Goal: Obtain resource: Obtain resource

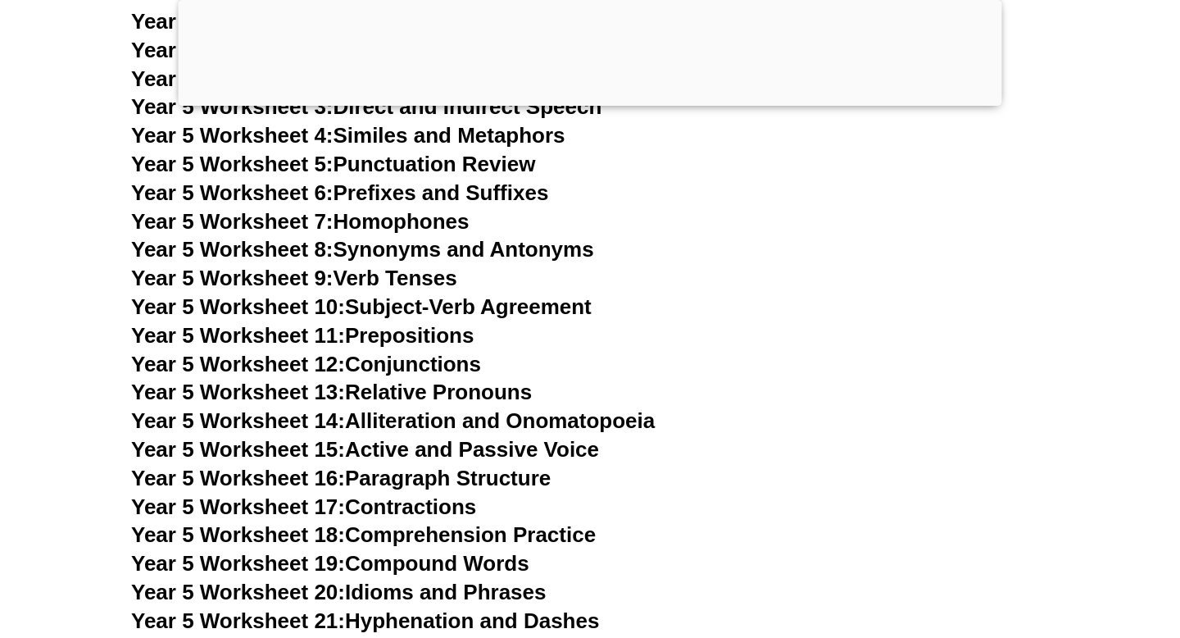
scroll to position [8286, 0]
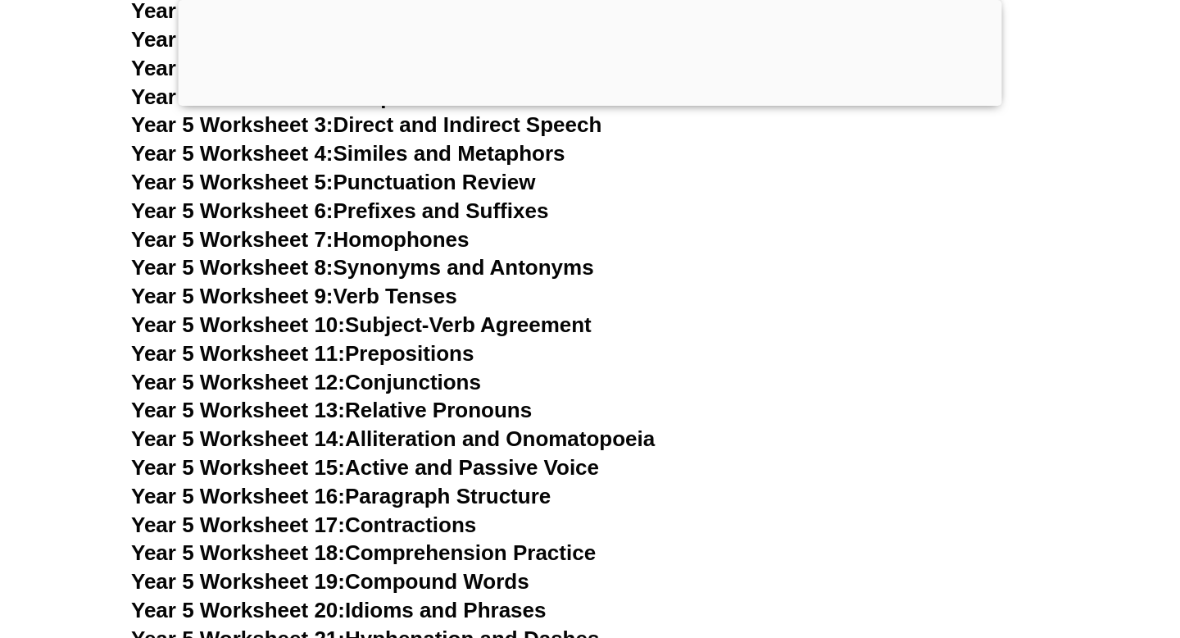
click at [420, 211] on link "Year 5 Worksheet 6: Prefixes and Suffixes" at bounding box center [339, 210] width 417 height 25
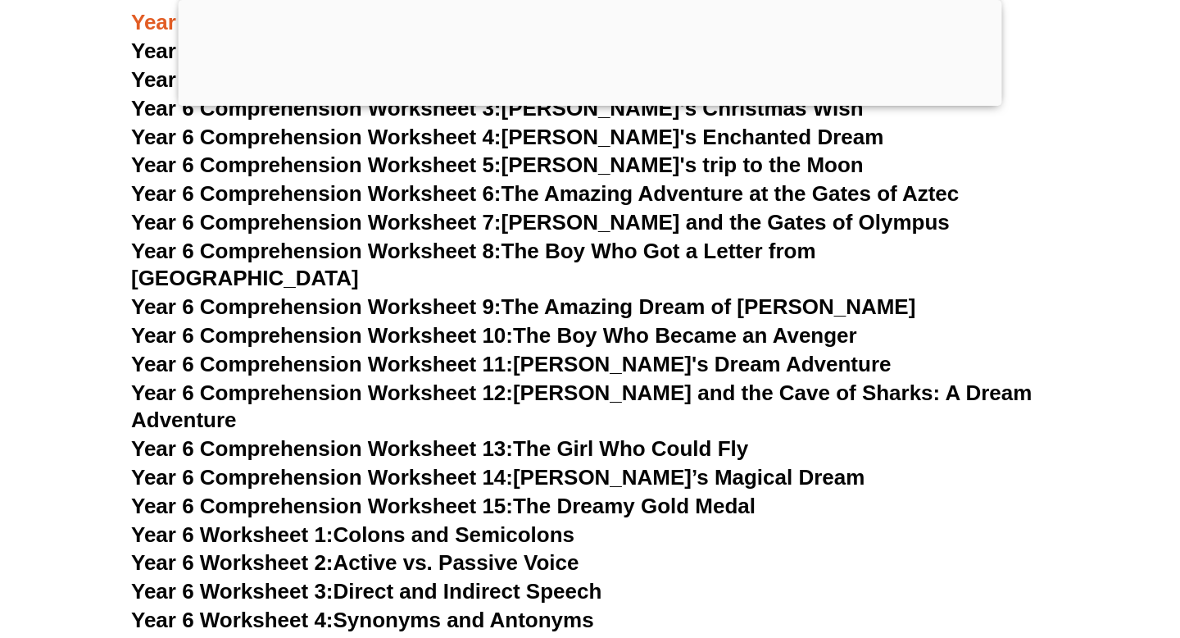
scroll to position [9095, 0]
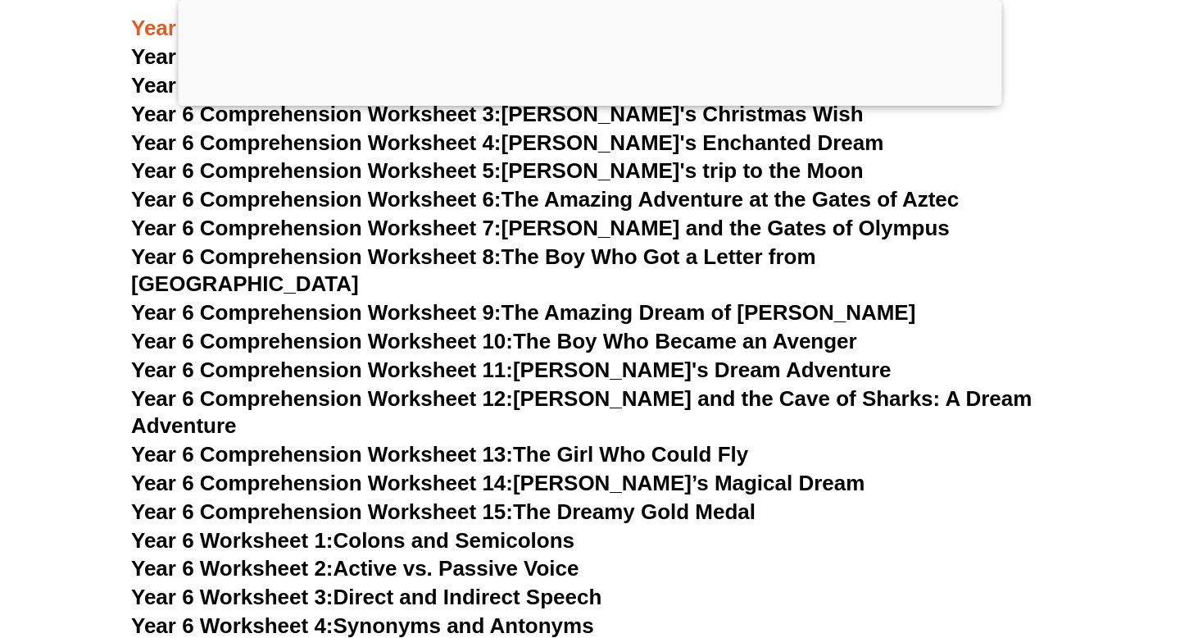
click at [496, 470] on span "Year 6 Comprehension Worksheet 14:" at bounding box center [322, 482] width 382 height 25
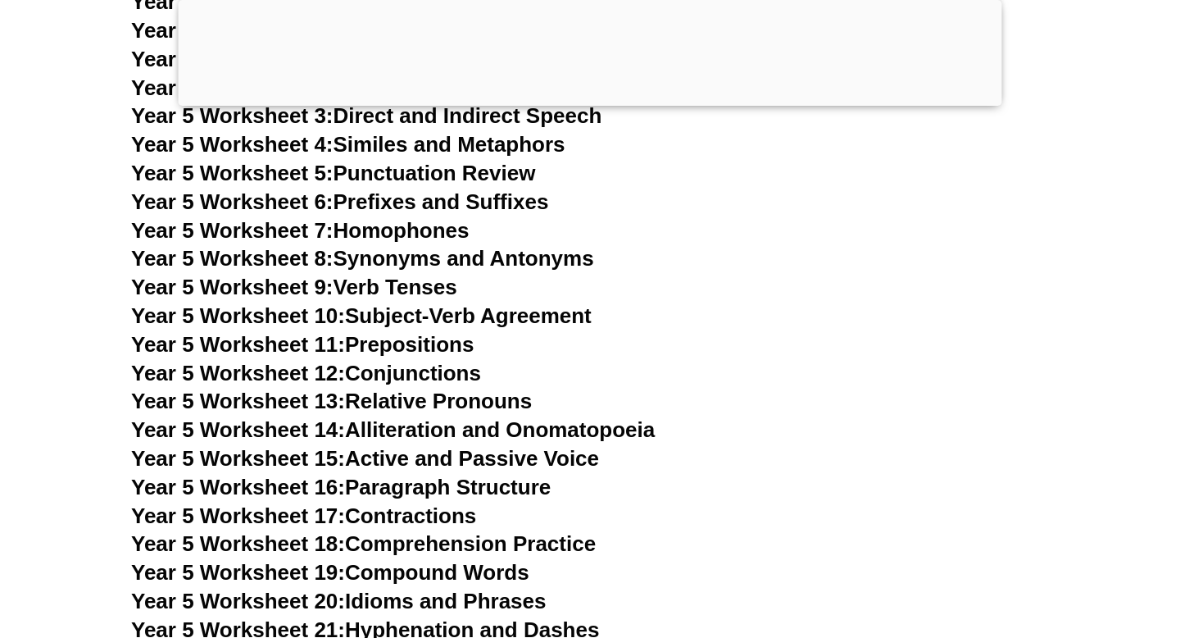
scroll to position [8286, 0]
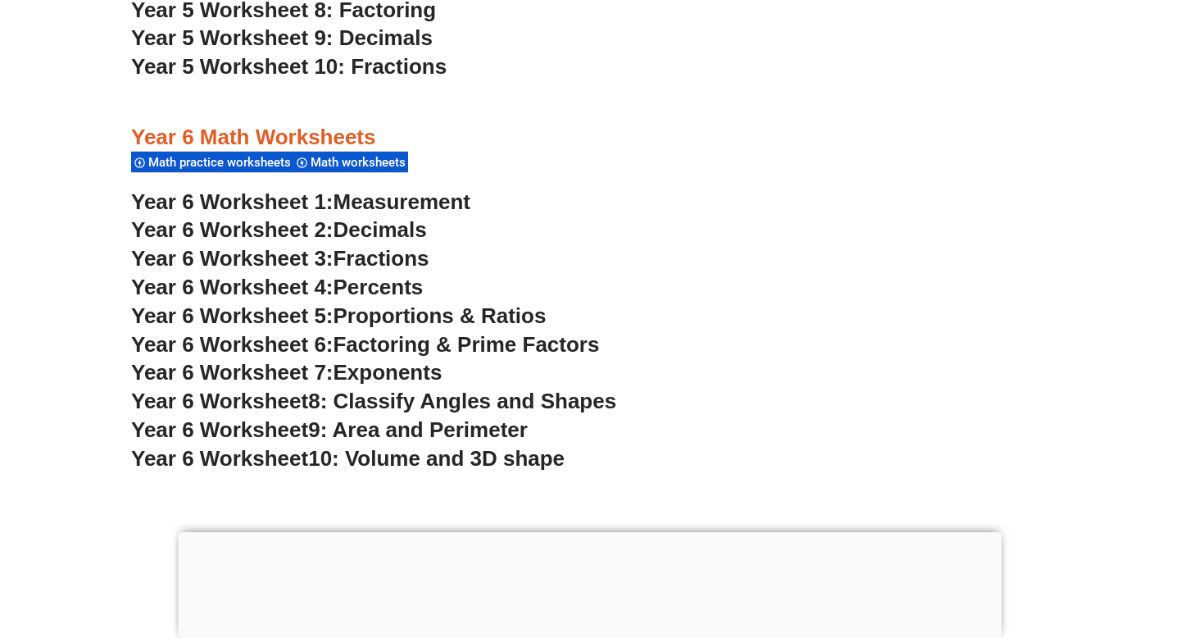
scroll to position [3719, 0]
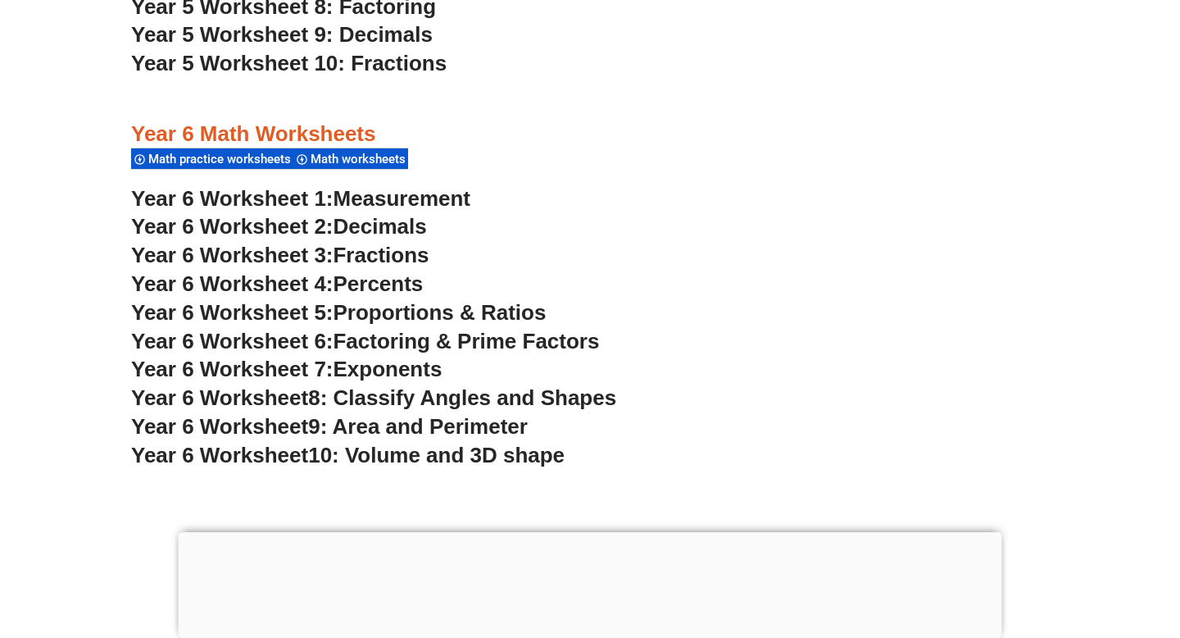
click at [286, 424] on span "Year 6 Worksheet" at bounding box center [219, 426] width 177 height 25
